Goal: Use online tool/utility: Utilize a website feature to perform a specific function

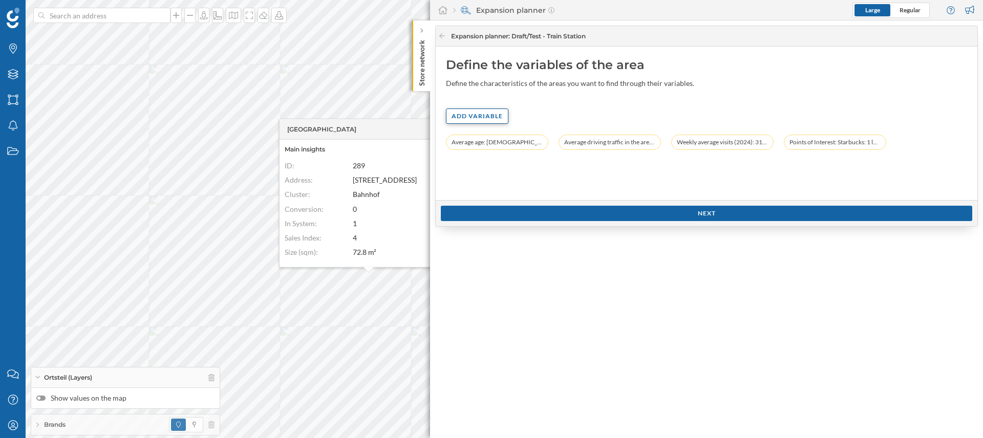
click at [480, 118] on div "Add variable" at bounding box center [477, 116] width 62 height 15
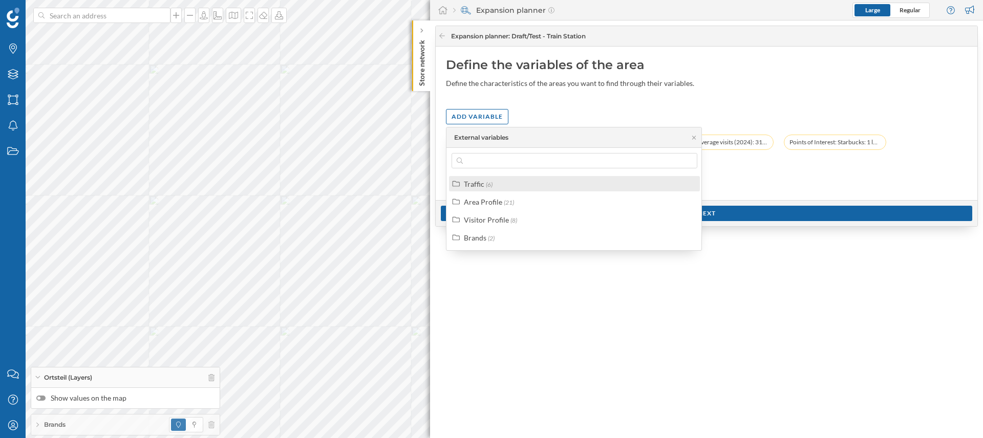
click at [491, 187] on span "(6)" at bounding box center [489, 185] width 7 height 8
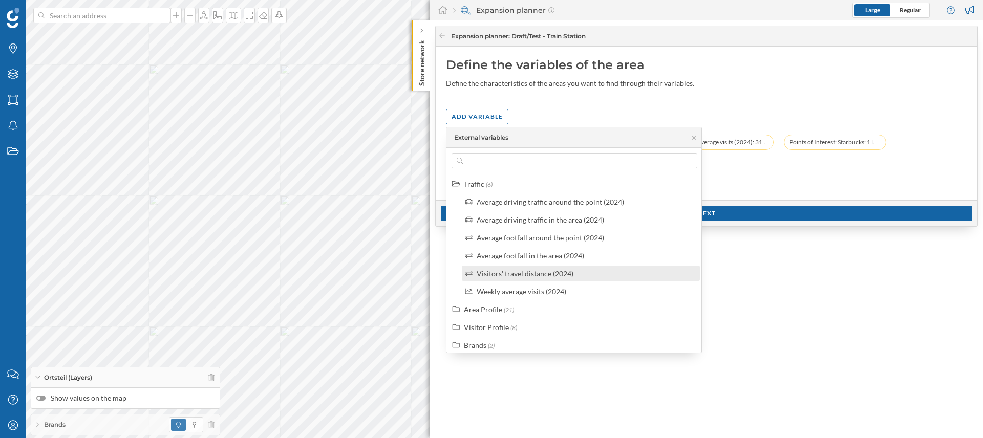
click at [533, 275] on div "Visitors' travel distance (2024)" at bounding box center [524, 273] width 97 height 9
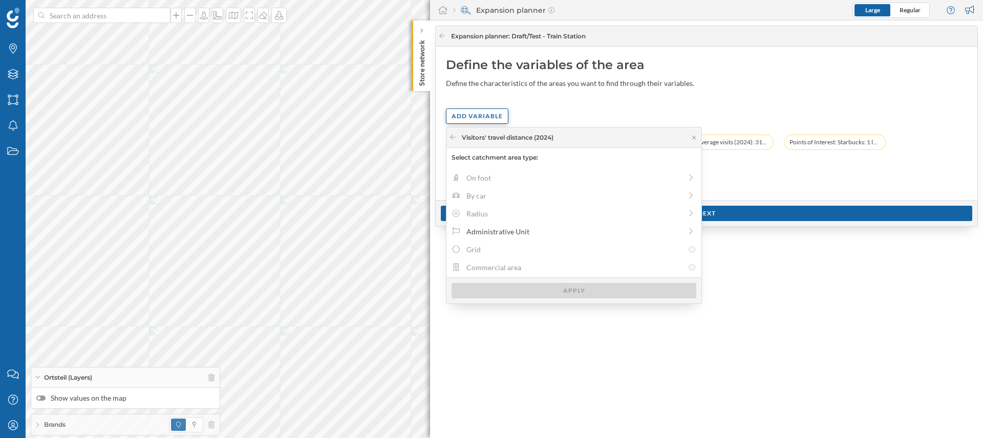
click at [465, 114] on div "Add variable" at bounding box center [477, 116] width 62 height 15
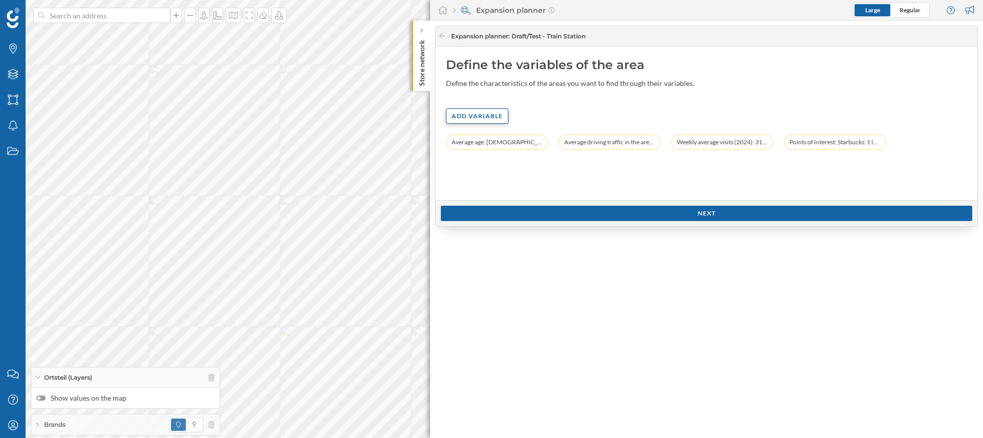
click at [479, 117] on div "Add variable" at bounding box center [477, 116] width 62 height 15
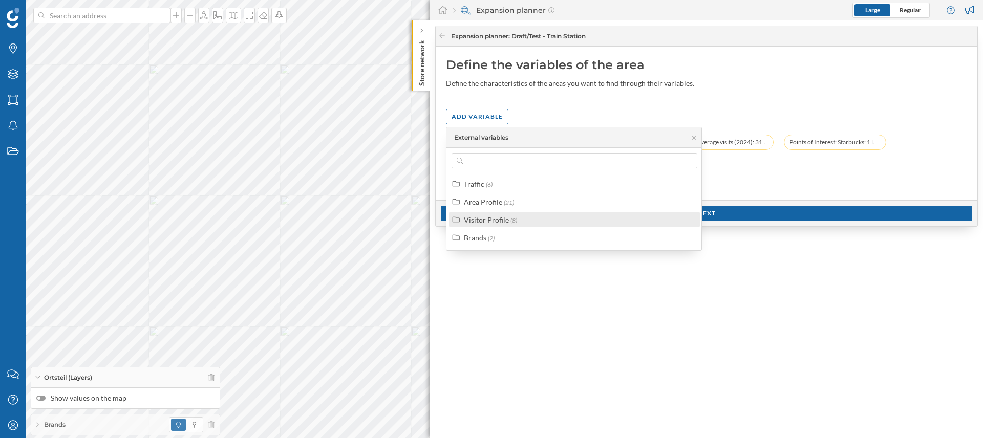
click at [506, 217] on div "Visitor Profile" at bounding box center [486, 219] width 45 height 9
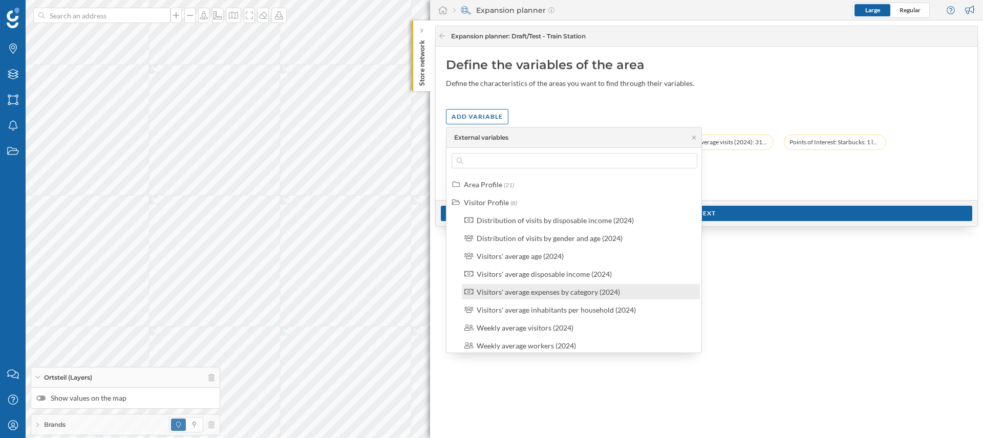
scroll to position [20, 0]
click at [572, 221] on div "Distribution of visits by disposable income (2024)" at bounding box center [554, 217] width 157 height 9
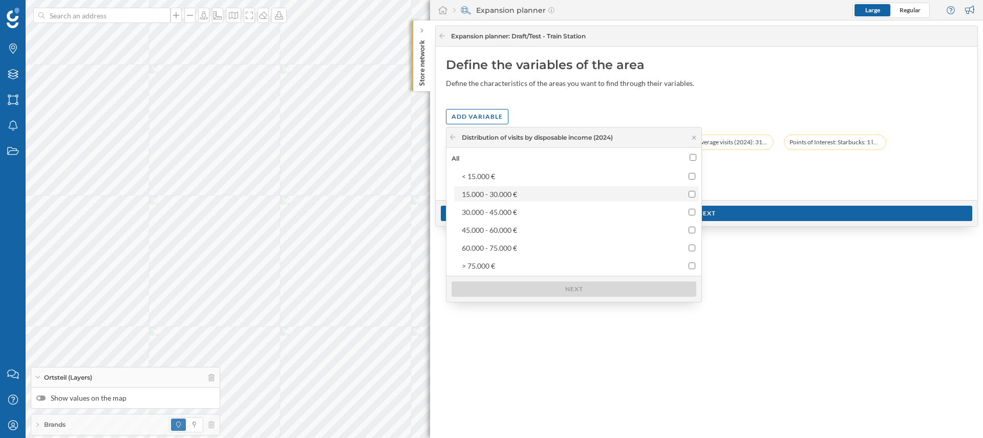
click at [541, 200] on label "15.000 - 30.000 €" at bounding box center [576, 193] width 245 height 15
click at [688, 198] on input "15.000 - 30.000 €" at bounding box center [691, 194] width 7 height 7
checkbox input "true"
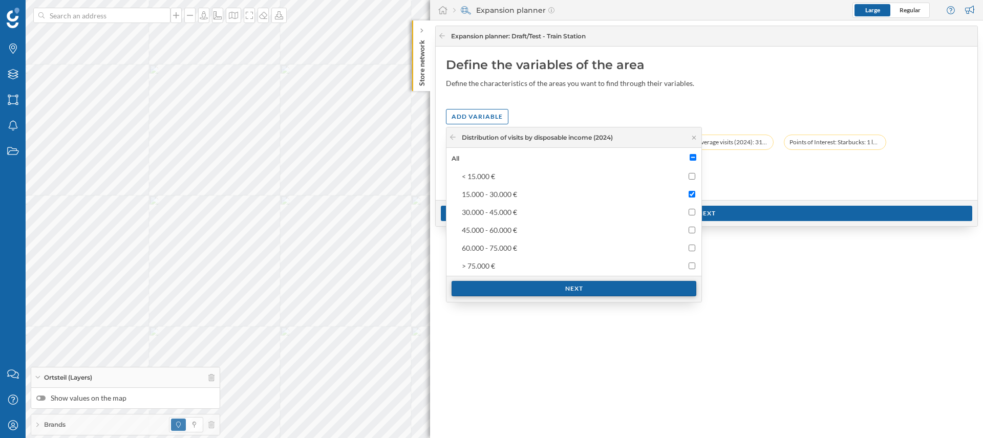
click at [631, 288] on div "Next" at bounding box center [573, 288] width 245 height 15
